Goal: Transaction & Acquisition: Download file/media

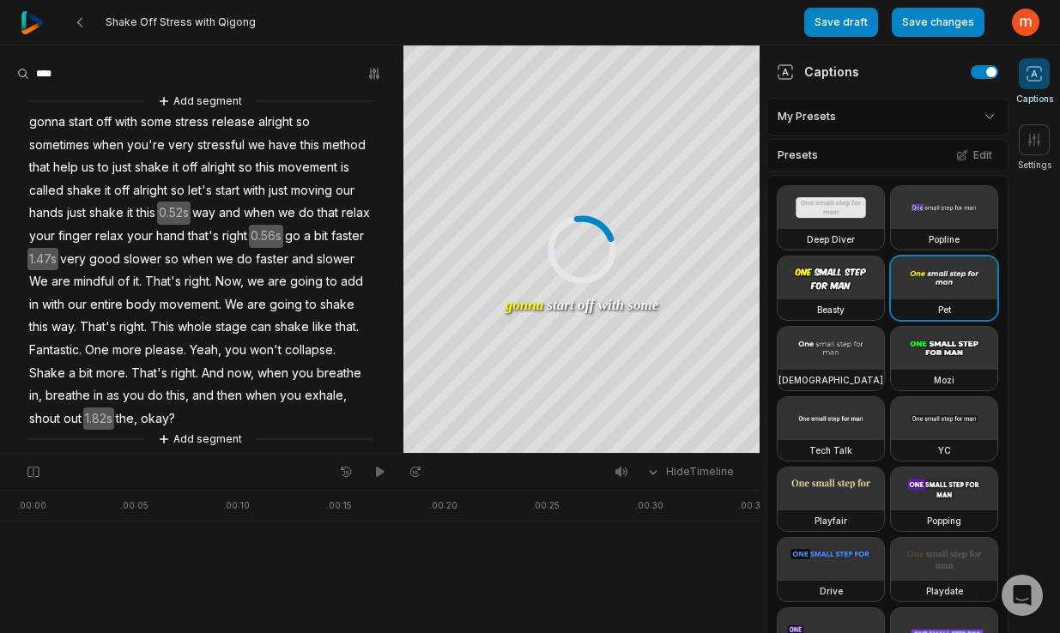
scroll to position [972, 0]
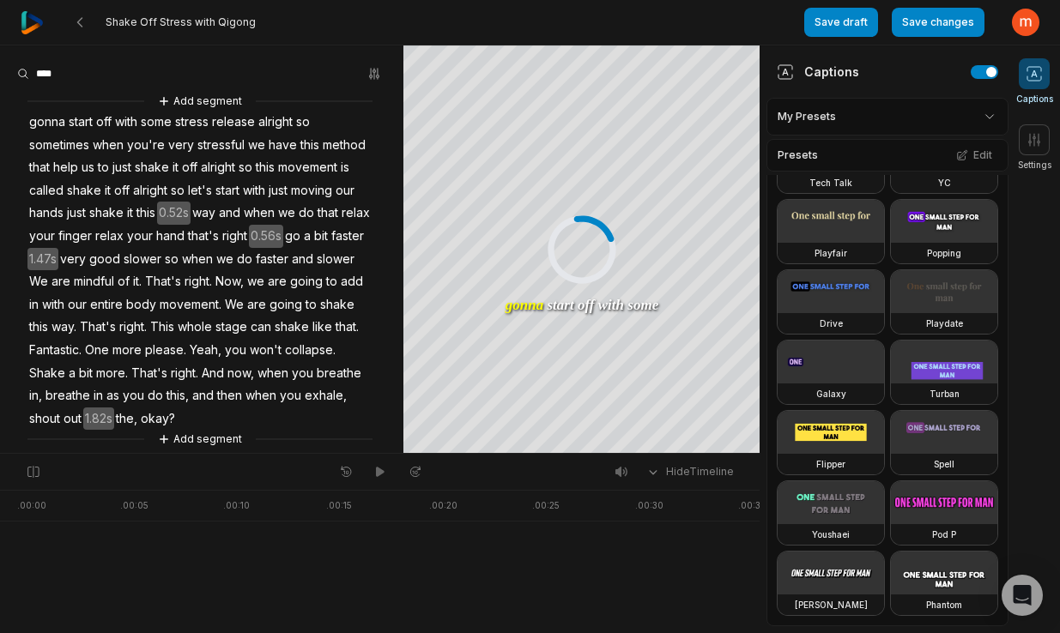
click at [118, 316] on span "That's" at bounding box center [97, 327] width 39 height 23
click at [337, 557] on div at bounding box center [729, 551] width 1424 height 123
click at [118, 324] on span "That's" at bounding box center [97, 327] width 39 height 23
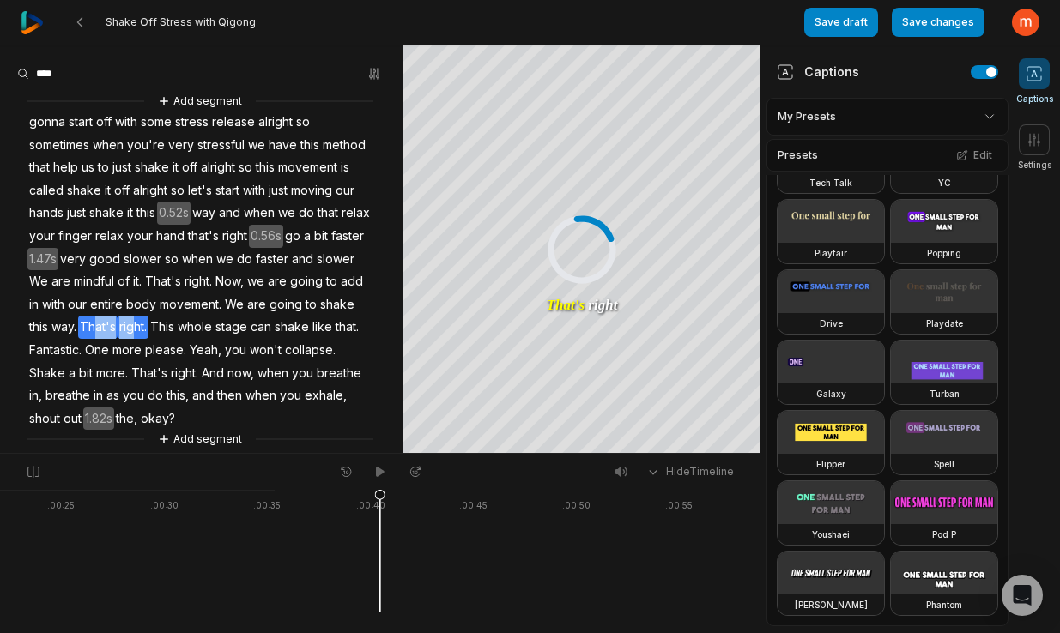
click at [148, 327] on span "right." at bounding box center [133, 327] width 31 height 23
click at [148, 339] on span "This" at bounding box center [161, 327] width 27 height 23
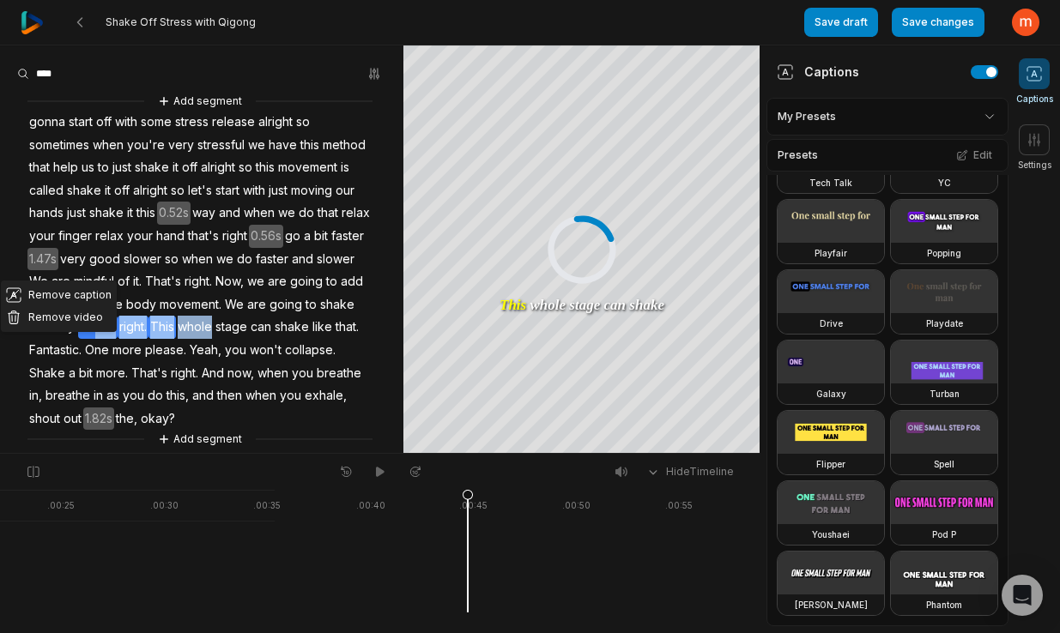
click at [176, 339] on span "whole" at bounding box center [195, 327] width 38 height 23
click at [214, 339] on span "stage" at bounding box center [231, 327] width 35 height 23
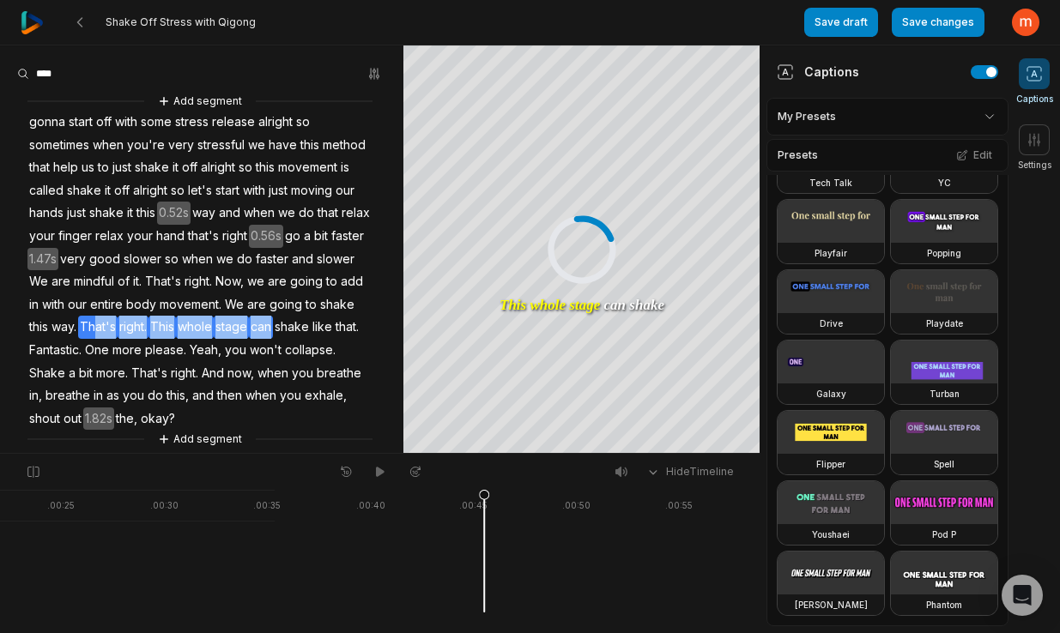
click at [273, 339] on span "shake" at bounding box center [292, 327] width 38 height 23
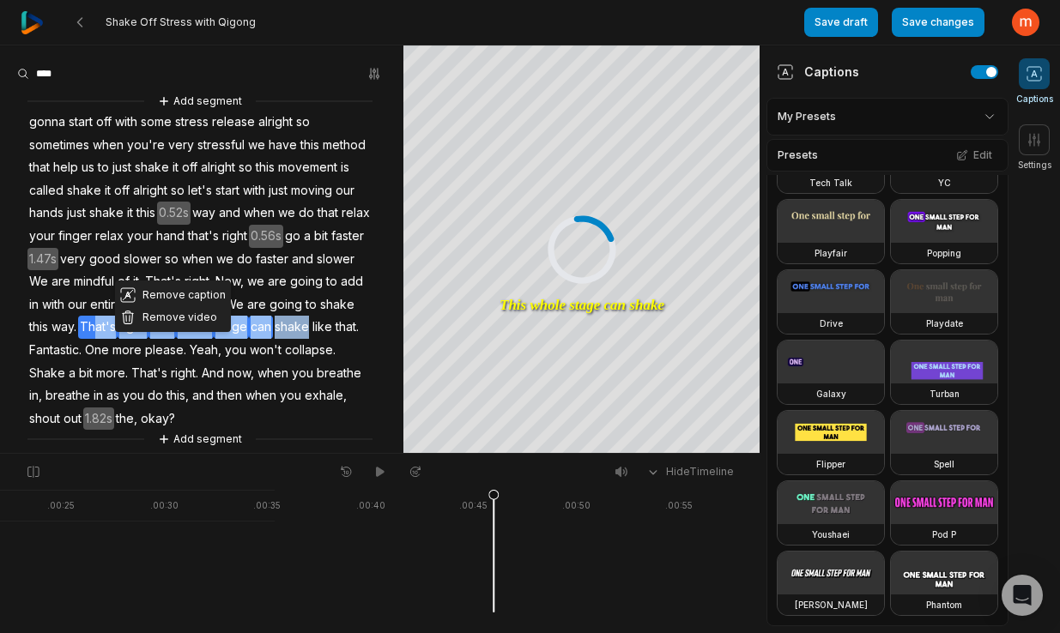
click at [311, 339] on span "like" at bounding box center [322, 327] width 23 height 23
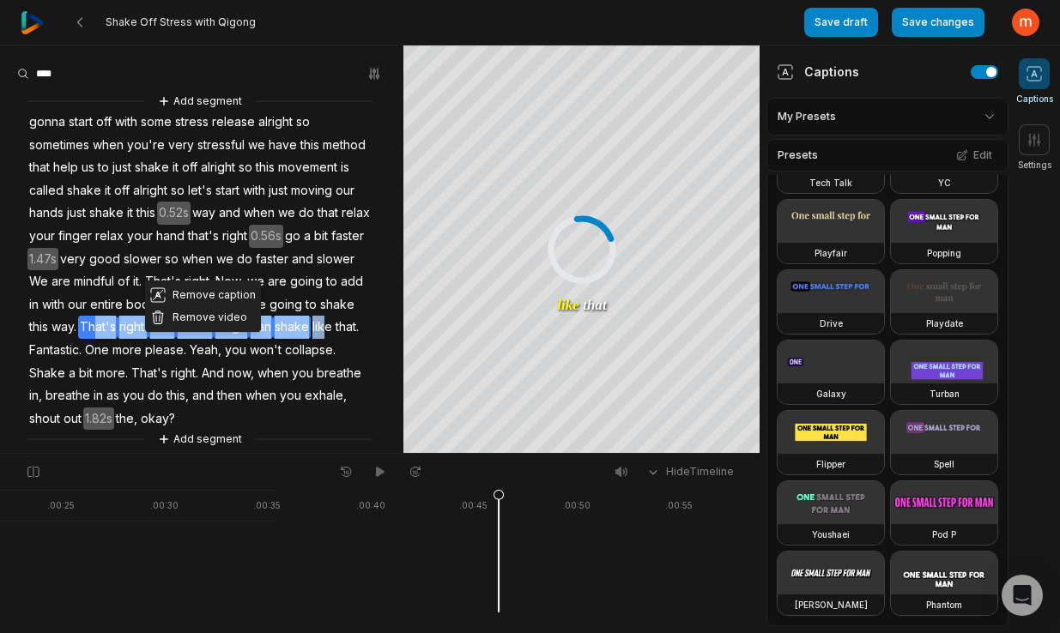
click at [311, 339] on span "like" at bounding box center [322, 327] width 23 height 23
click at [334, 339] on span "that." at bounding box center [347, 327] width 27 height 23
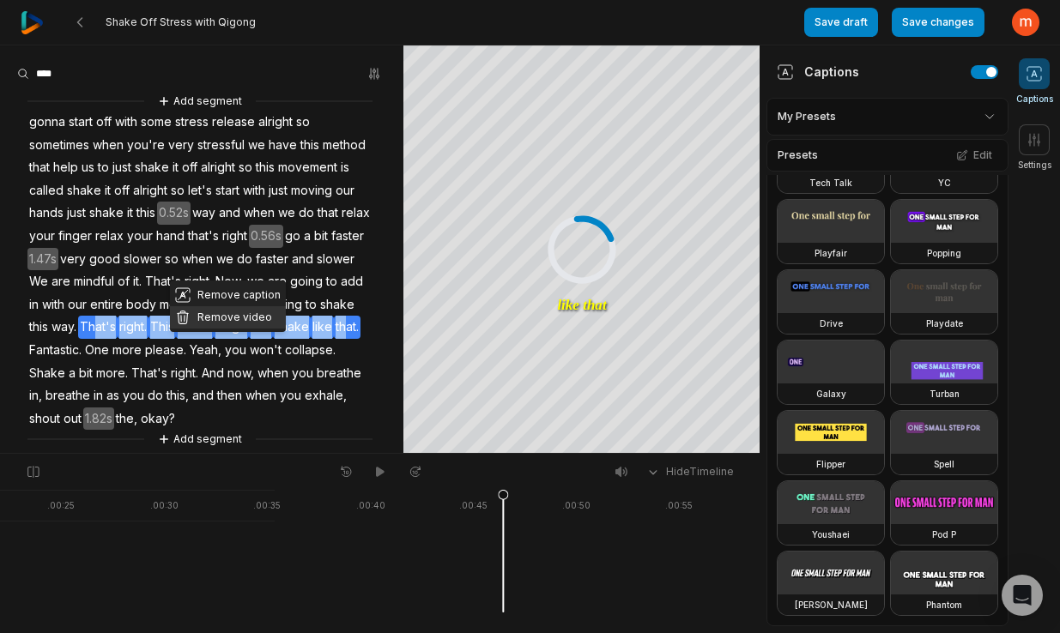
click at [224, 317] on button "Remove video" at bounding box center [228, 317] width 116 height 22
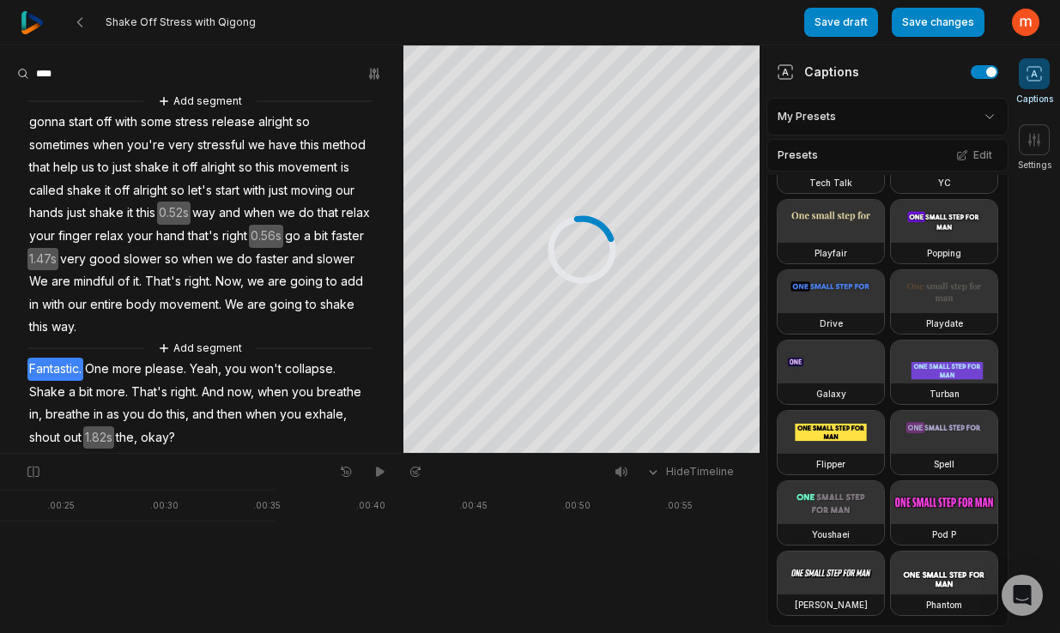
click at [52, 371] on span "Fantastic." at bounding box center [55, 369] width 56 height 23
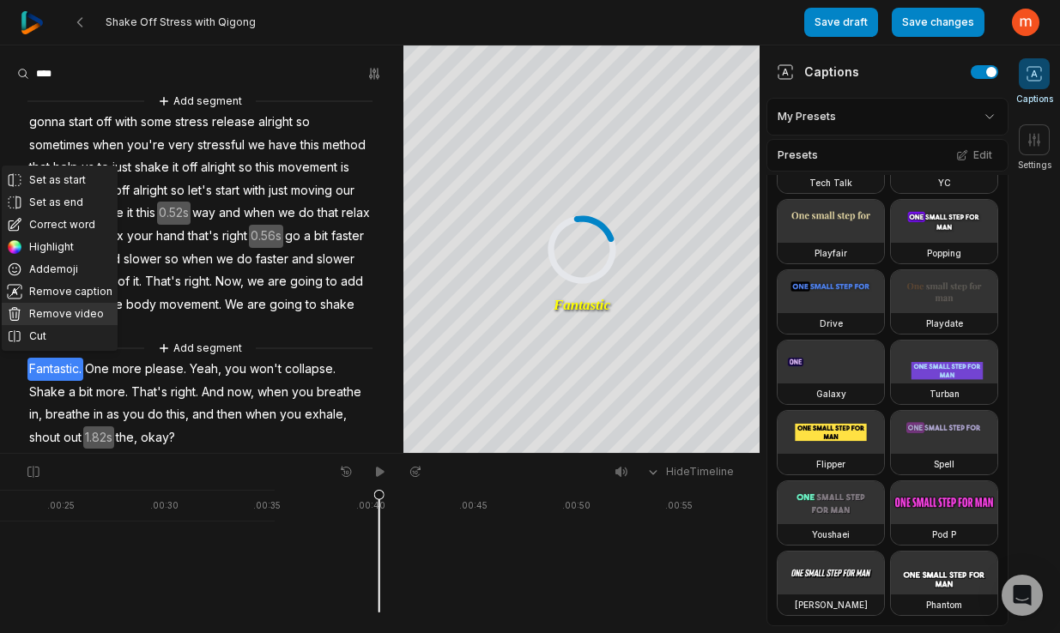
click at [63, 310] on button "Remove video" at bounding box center [60, 314] width 116 height 22
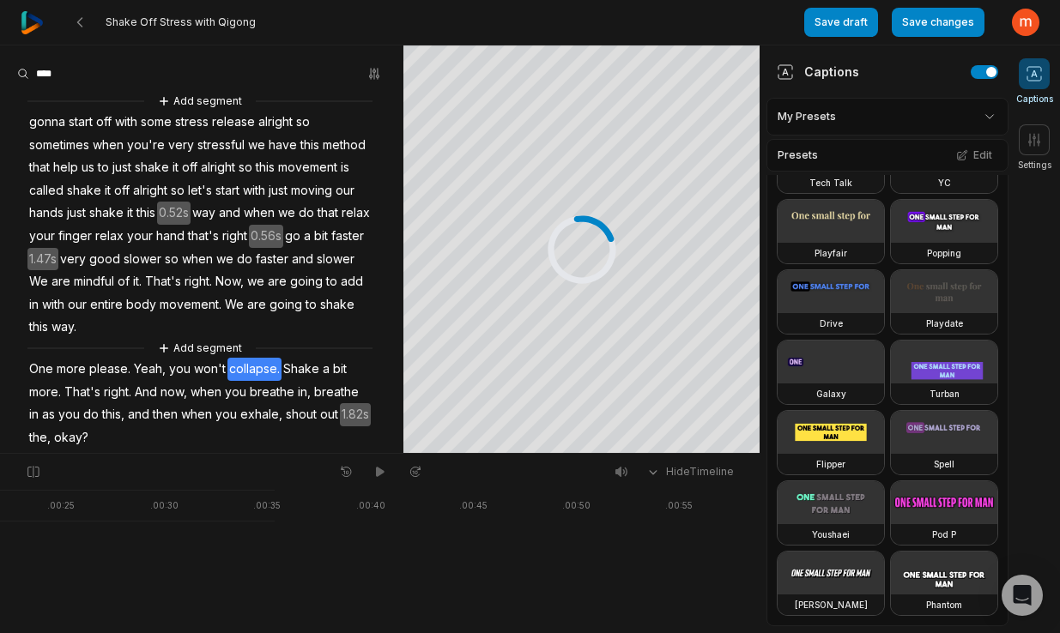
click at [250, 361] on span "collapse." at bounding box center [254, 369] width 54 height 23
click at [209, 362] on span "won't" at bounding box center [209, 369] width 35 height 23
click at [173, 365] on span "you" at bounding box center [179, 369] width 25 height 23
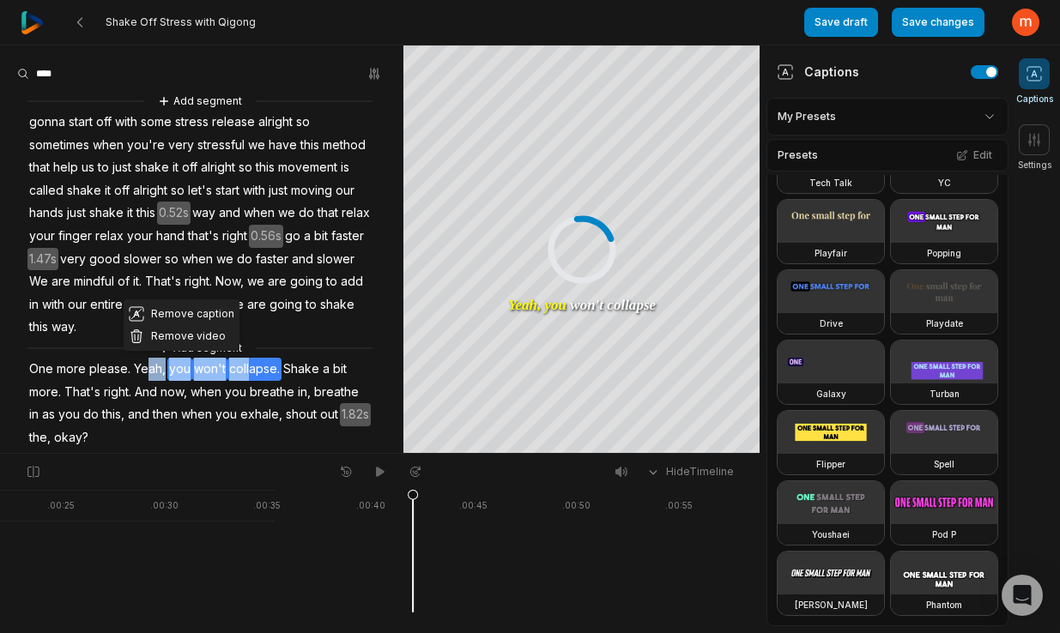
click at [144, 363] on span "Yeah," at bounding box center [149, 369] width 35 height 23
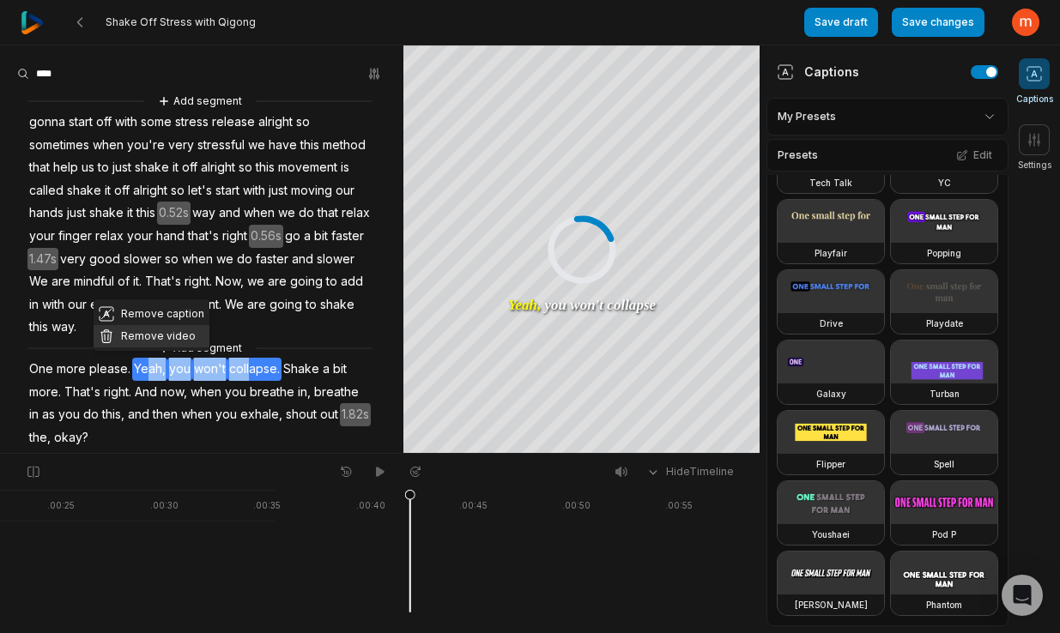
click at [180, 336] on button "Remove video" at bounding box center [152, 336] width 116 height 22
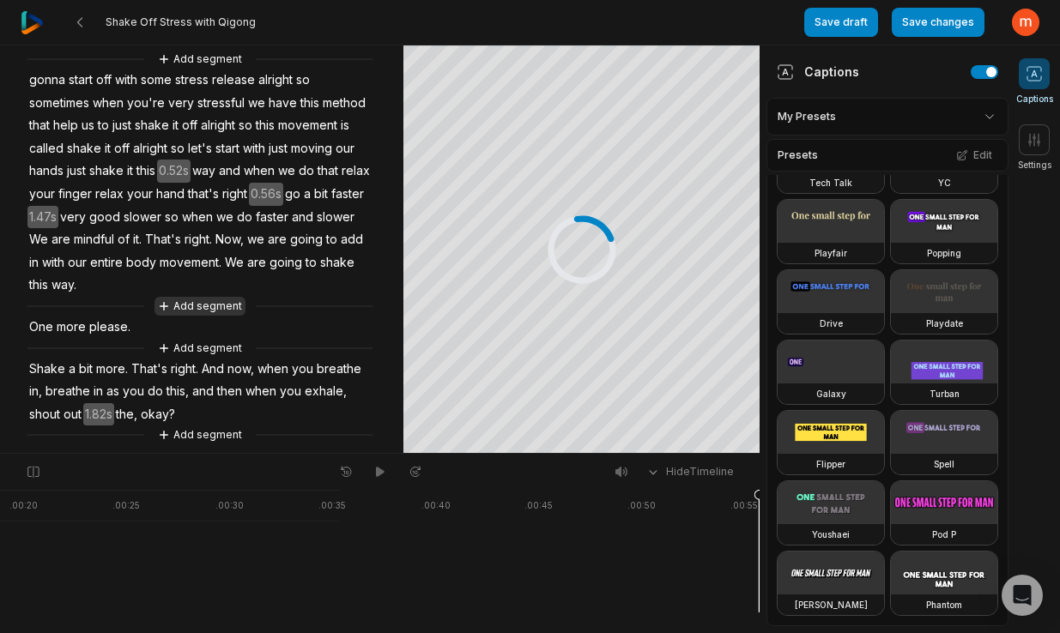
scroll to position [0, 0]
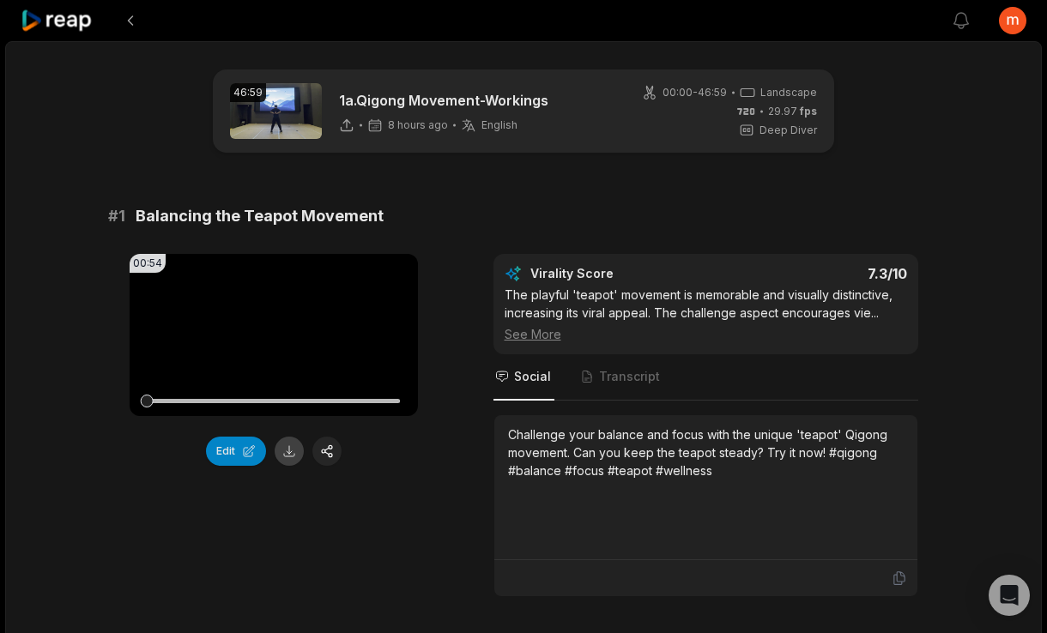
click at [288, 455] on button at bounding box center [289, 451] width 29 height 29
